Goal: Find specific page/section: Find specific page/section

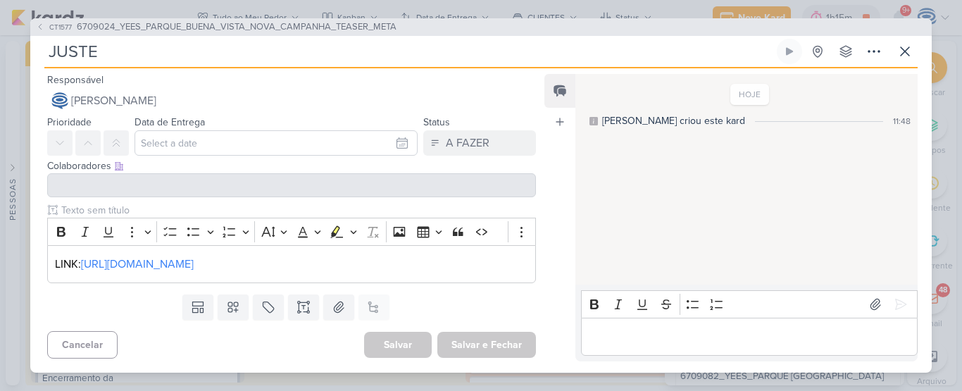
scroll to position [278, 0]
click at [151, 27] on span "6709024_YEES_PARQUE_BUENA_VISTA_NOVA_CAMPANHA_TEASER_META" at bounding box center [237, 27] width 320 height 14
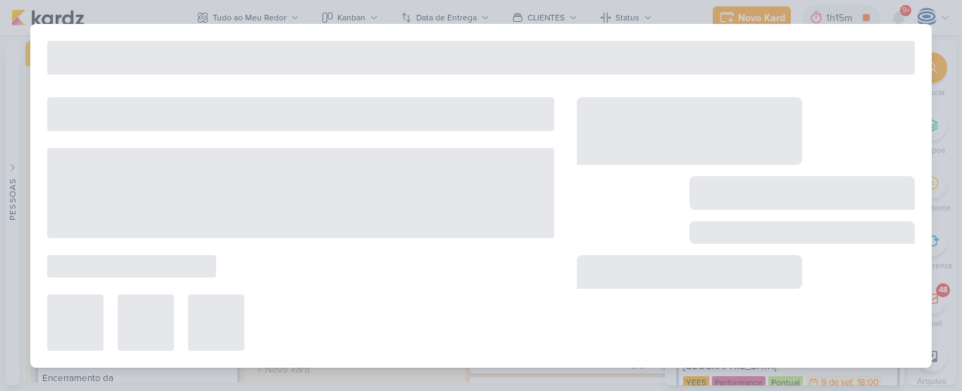
type input "6709024_YEES_PARQUE_BUENA_VISTA_NOVA_CAMPANHA_TEASER_META"
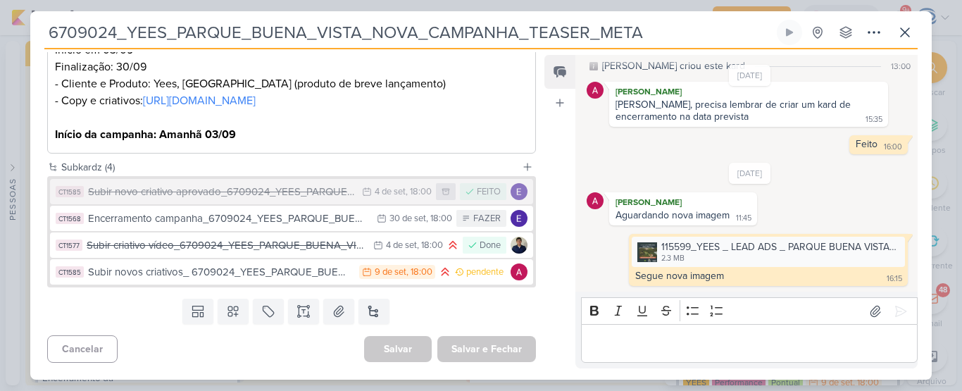
scroll to position [424, 0]
click at [900, 27] on icon at bounding box center [904, 32] width 17 height 17
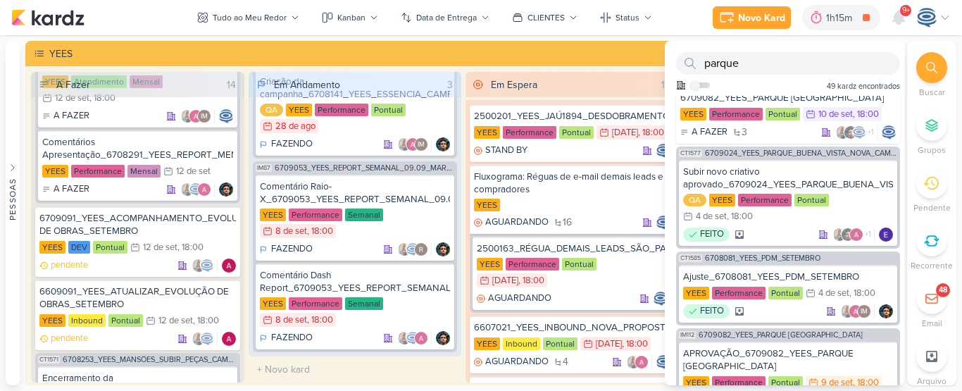
click at [935, 61] on div at bounding box center [931, 67] width 31 height 31
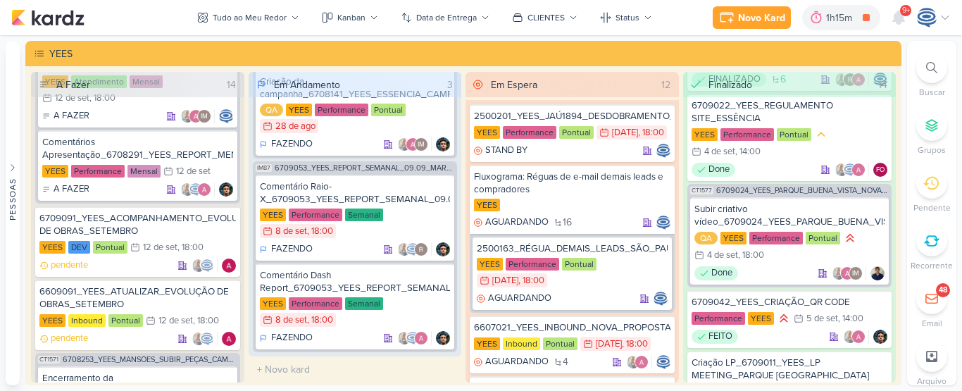
click at [935, 61] on div at bounding box center [931, 67] width 31 height 31
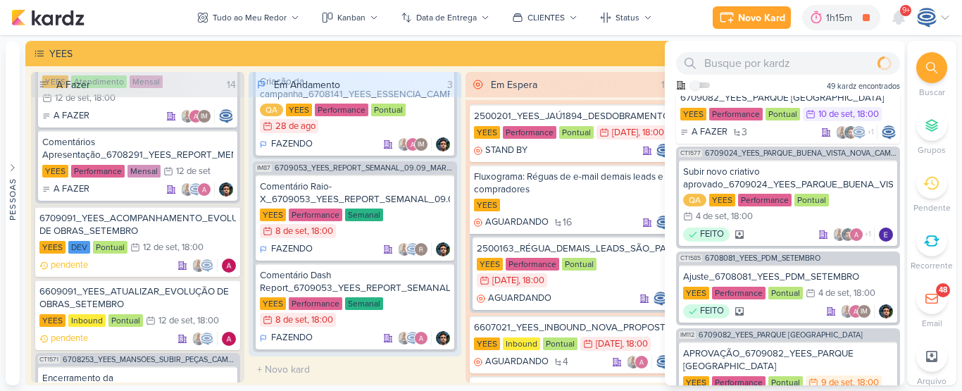
click at [913, 61] on li "Buscar" at bounding box center [931, 75] width 49 height 46
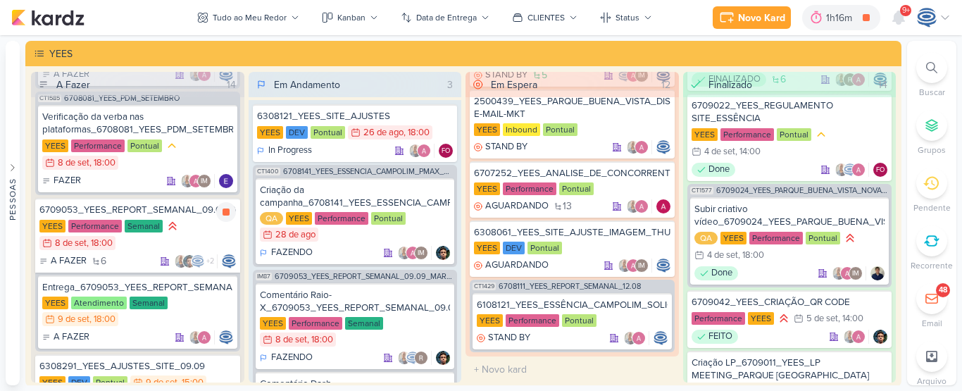
scroll to position [659, 0]
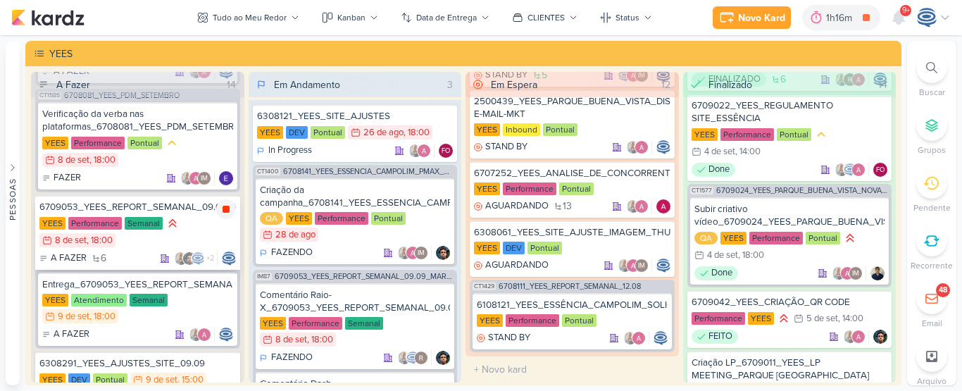
click at [224, 213] on icon at bounding box center [225, 209] width 7 height 7
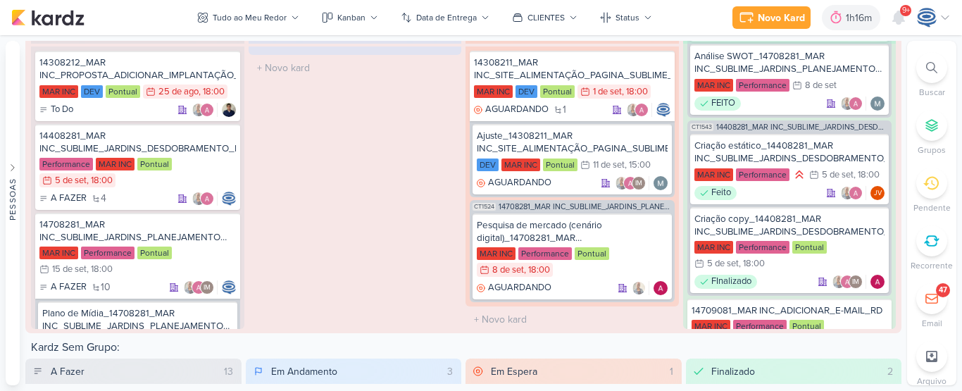
scroll to position [1952, 0]
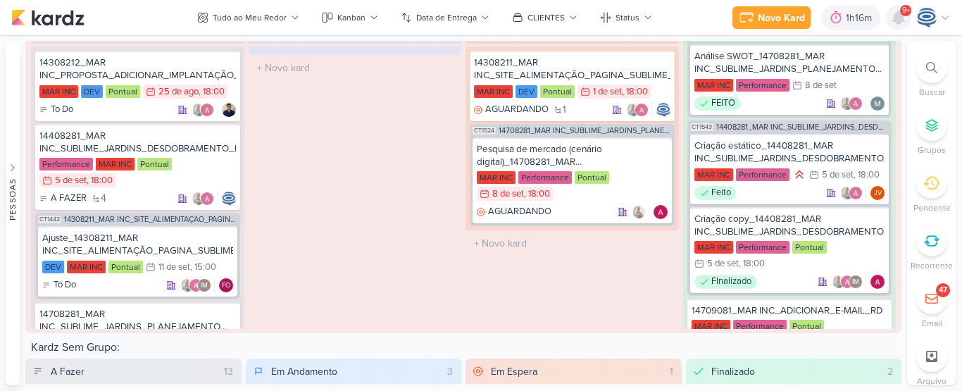
click at [898, 18] on icon at bounding box center [898, 17] width 11 height 13
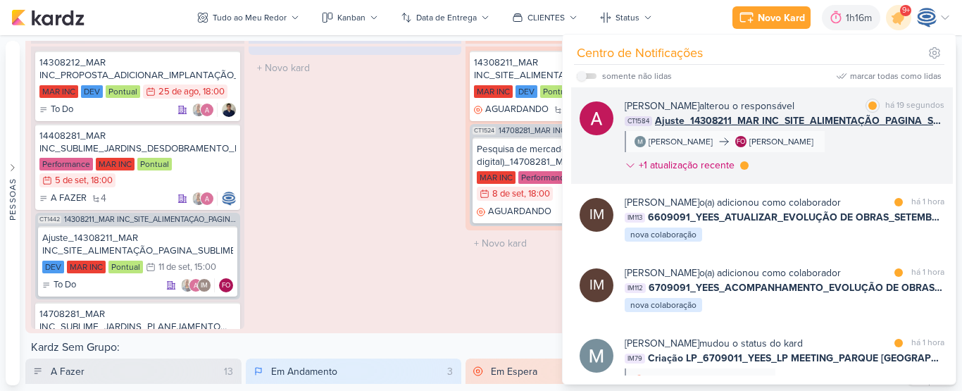
click at [732, 121] on span "Ajuste_14308211_MAR INC_SITE_ALIMENTAÇÃO_PAGINA_SUBLIME_JARDINS" at bounding box center [799, 120] width 289 height 15
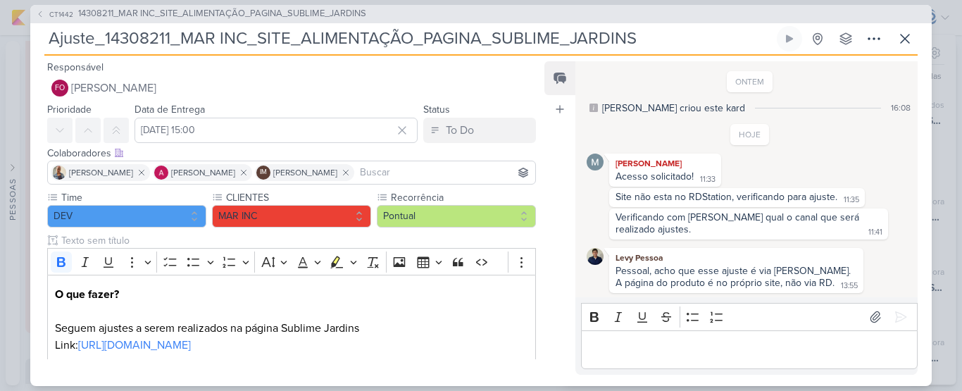
scroll to position [1, 0]
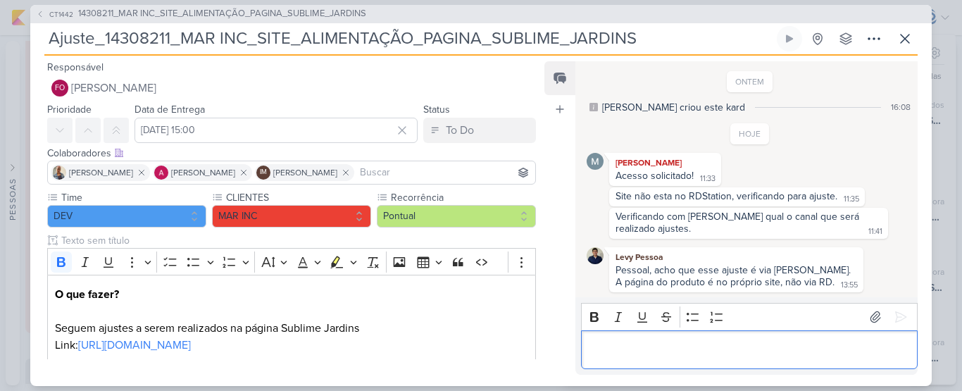
click at [677, 361] on div "Editor editing area: main" at bounding box center [749, 349] width 337 height 39
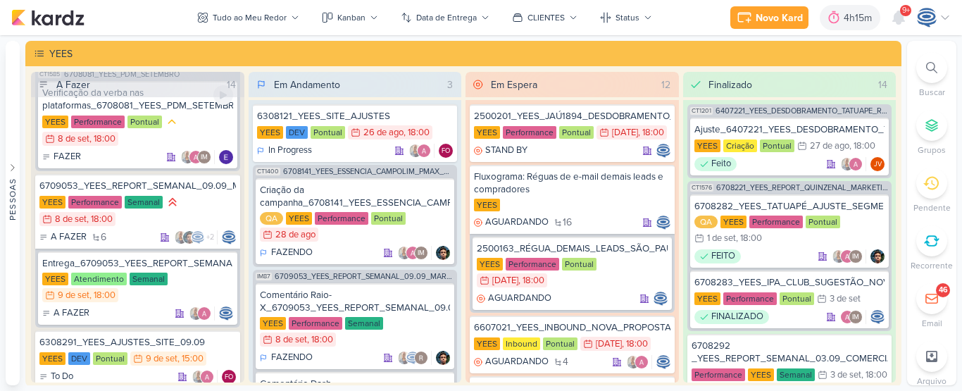
scroll to position [681, 0]
click at [210, 242] on span "+2" at bounding box center [209, 236] width 9 height 11
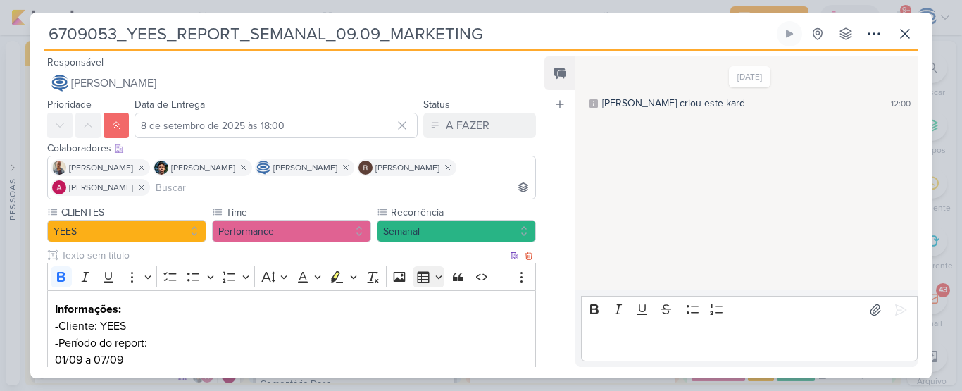
scroll to position [294, 0]
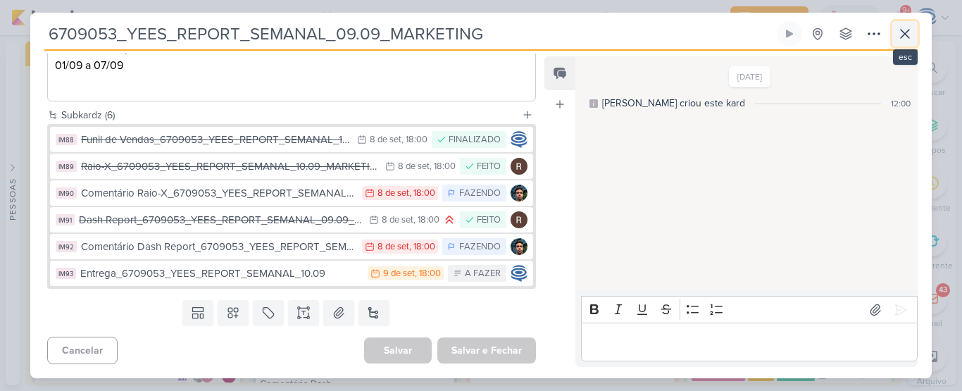
click at [909, 27] on icon at bounding box center [904, 33] width 17 height 17
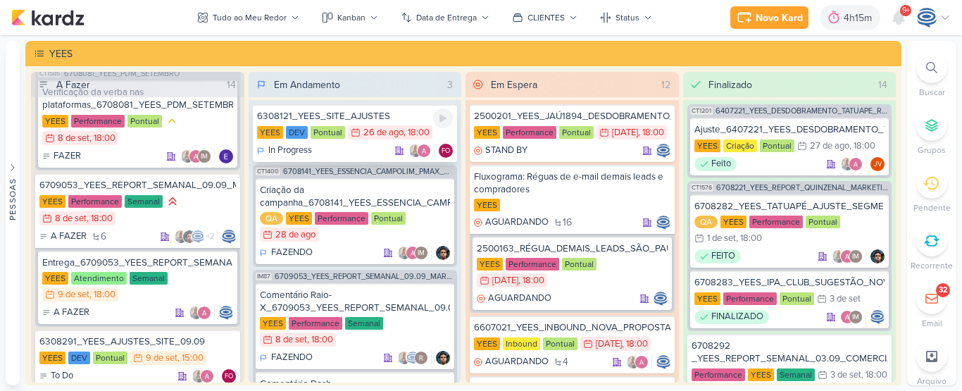
click at [375, 118] on div "6308121_YEES_SITE_AJUSTES" at bounding box center [355, 116] width 196 height 13
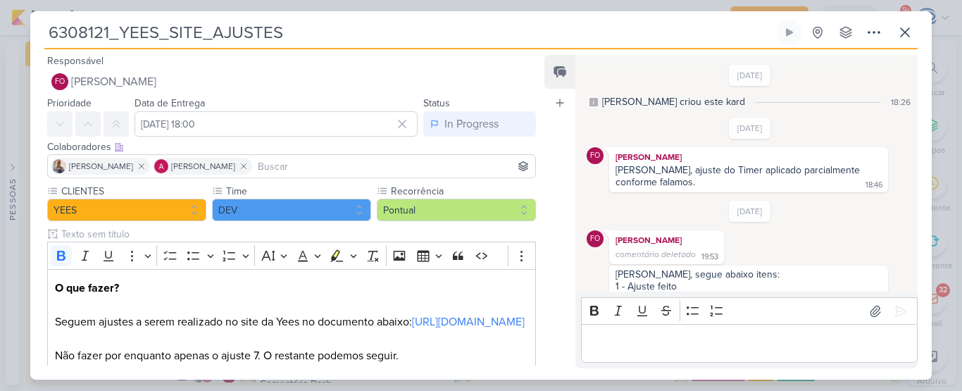
scroll to position [1291, 0]
